Goal: Transaction & Acquisition: Obtain resource

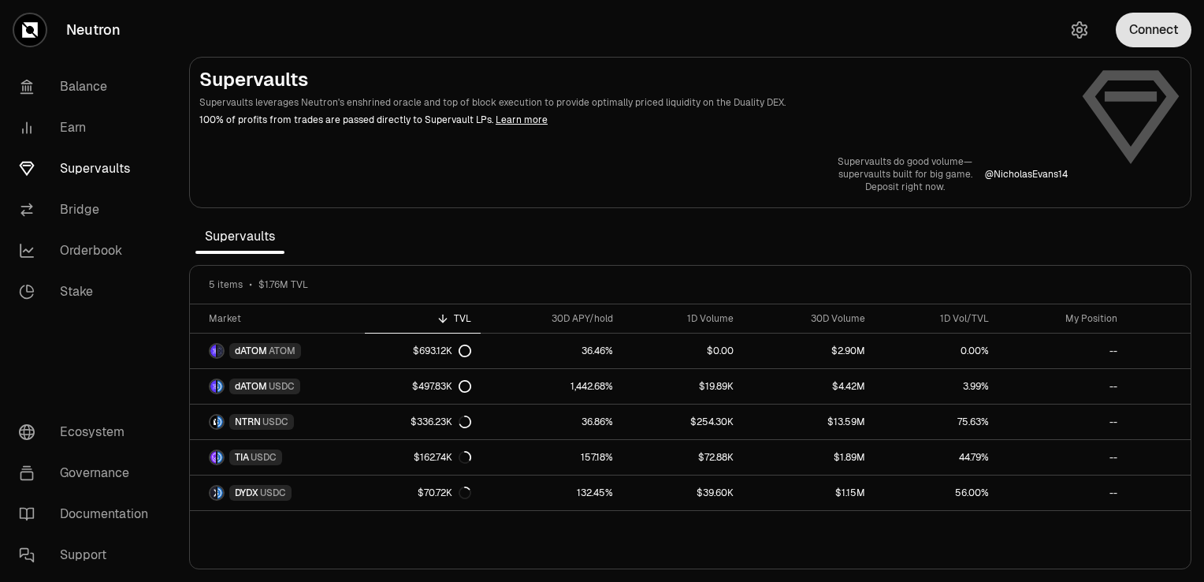
click at [1151, 27] on button "Connect" at bounding box center [1154, 30] width 76 height 35
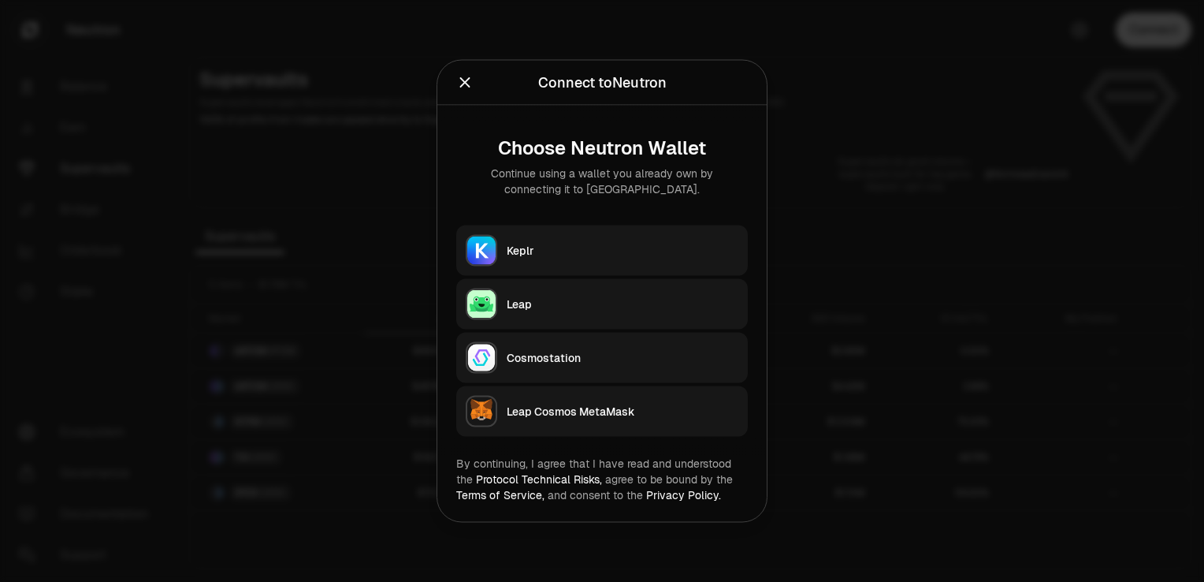
click at [463, 86] on icon "Close" at bounding box center [464, 82] width 17 height 17
